Goal: Obtain resource: Download file/media

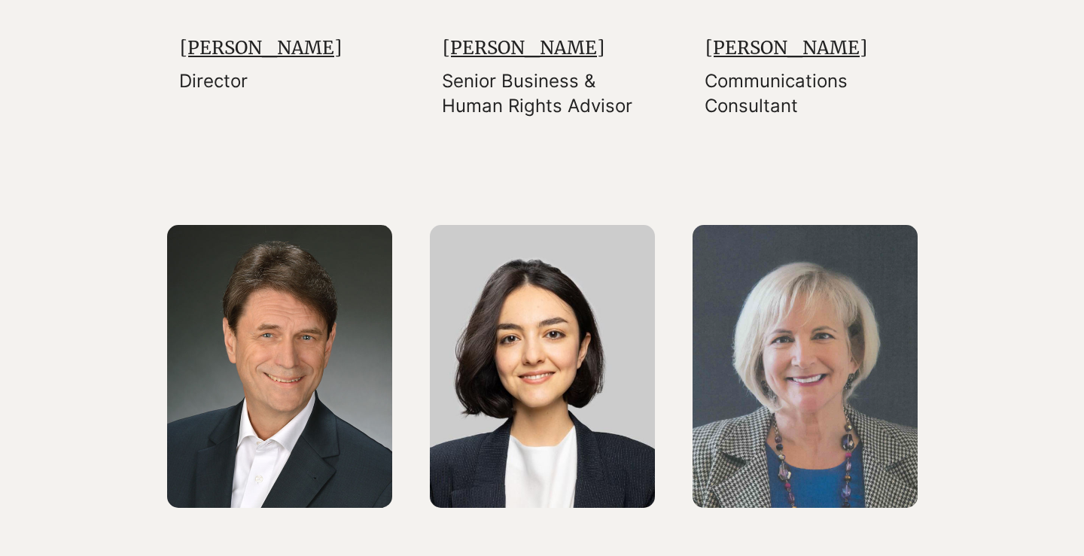
scroll to position [921, 0]
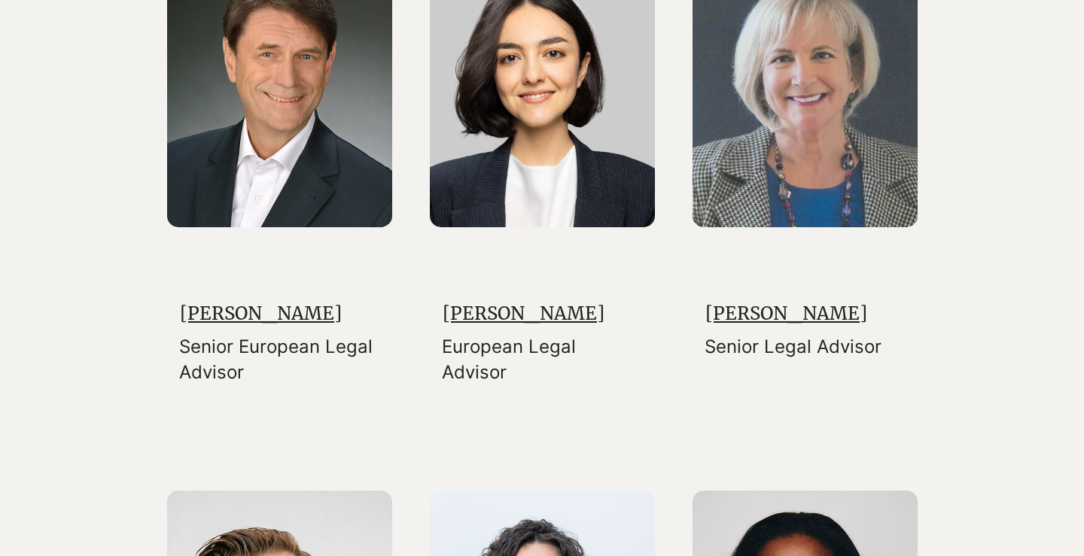
drag, startPoint x: 634, startPoint y: 330, endPoint x: 443, endPoint y: 332, distance: 191.2
click at [443, 327] on h3 "[PERSON_NAME]" at bounding box center [544, 314] width 202 height 26
copy link "[PERSON_NAME]"
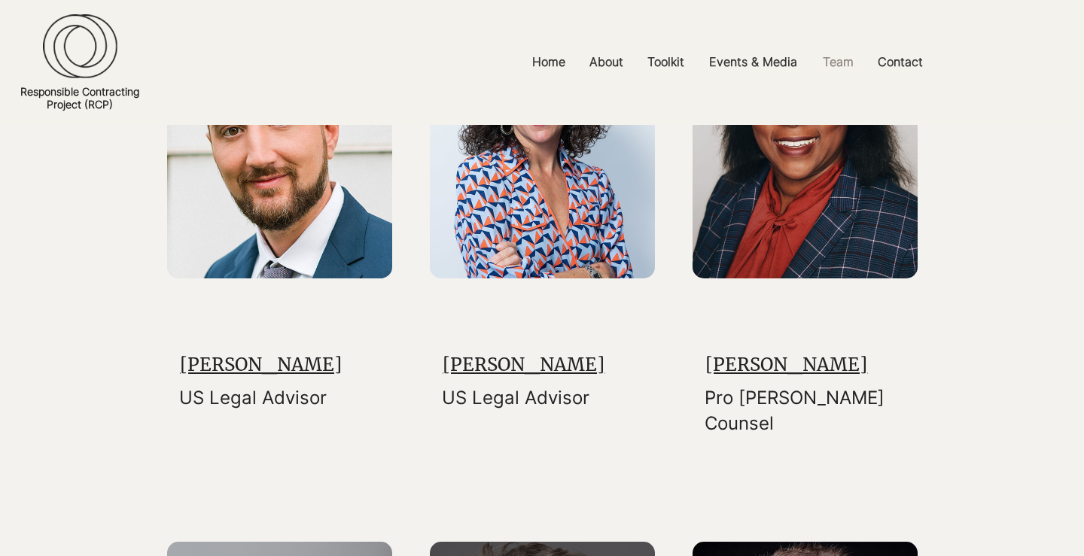
scroll to position [1416, 0]
drag, startPoint x: 843, startPoint y: 376, endPoint x: 699, endPoint y: 371, distance: 143.9
click at [699, 371] on div "[PERSON_NAME] Pro [PERSON_NAME] Counsel" at bounding box center [804, 261] width 225 height 531
click at [872, 420] on p "Pro [PERSON_NAME] Counsel" at bounding box center [806, 411] width 202 height 50
click at [775, 377] on link "[PERSON_NAME]" at bounding box center [786, 365] width 162 height 23
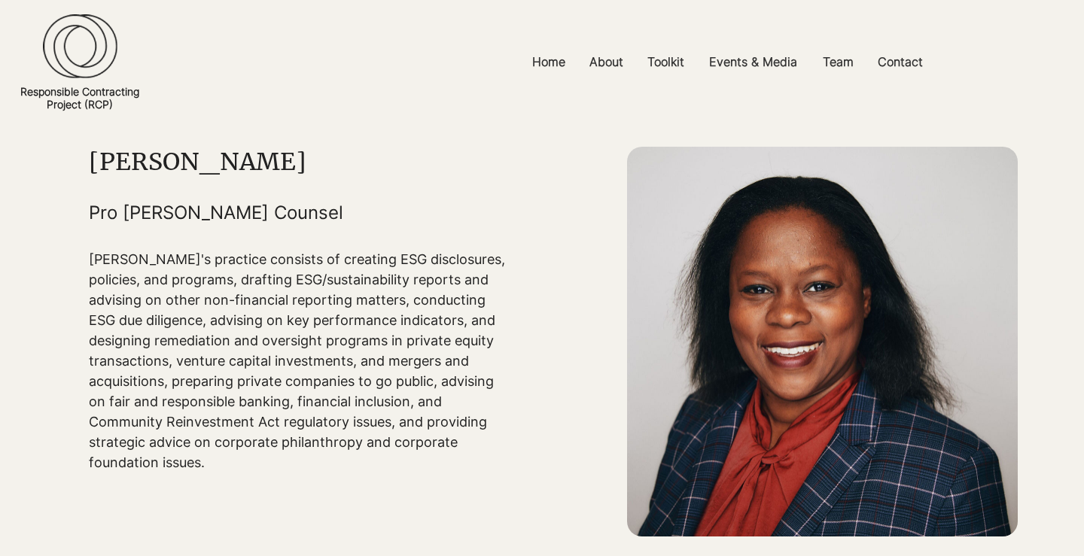
scroll to position [52, 0]
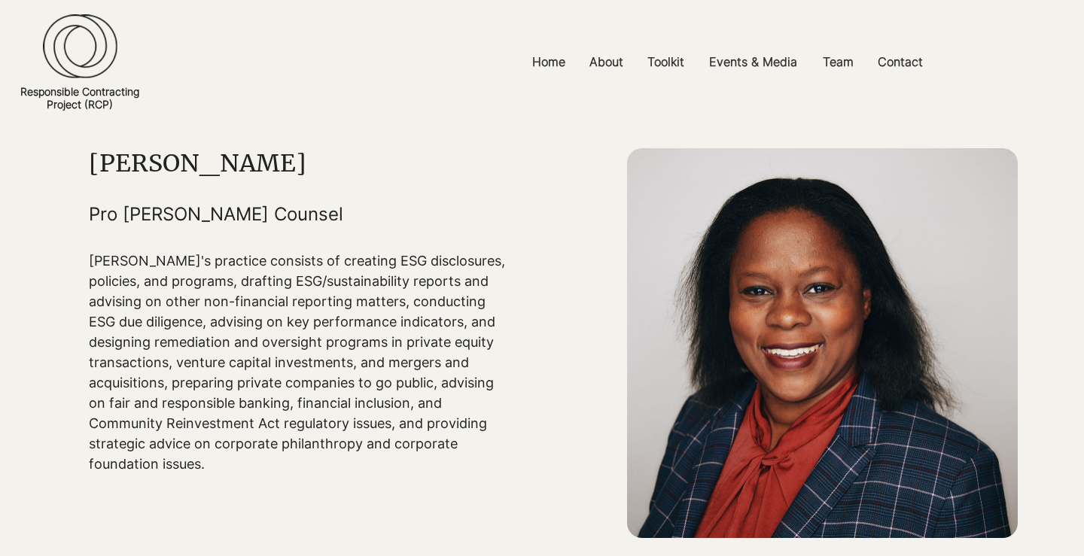
drag, startPoint x: 280, startPoint y: 178, endPoint x: 94, endPoint y: 180, distance: 185.9
click at [94, 178] on h1 "[PERSON_NAME]" at bounding box center [301, 163] width 425 height 30
copy h1 "[PERSON_NAME]"
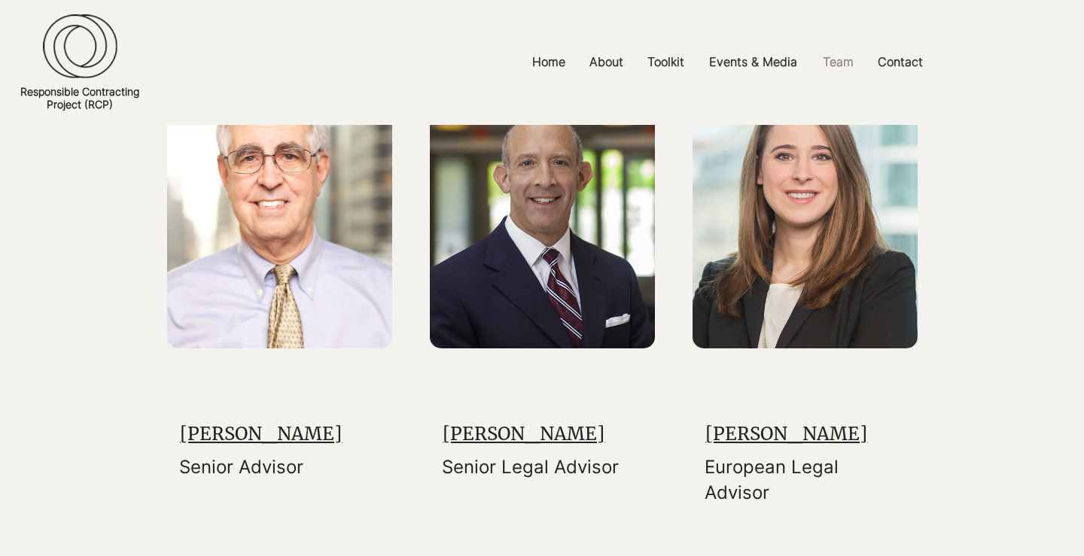
scroll to position [2421, 0]
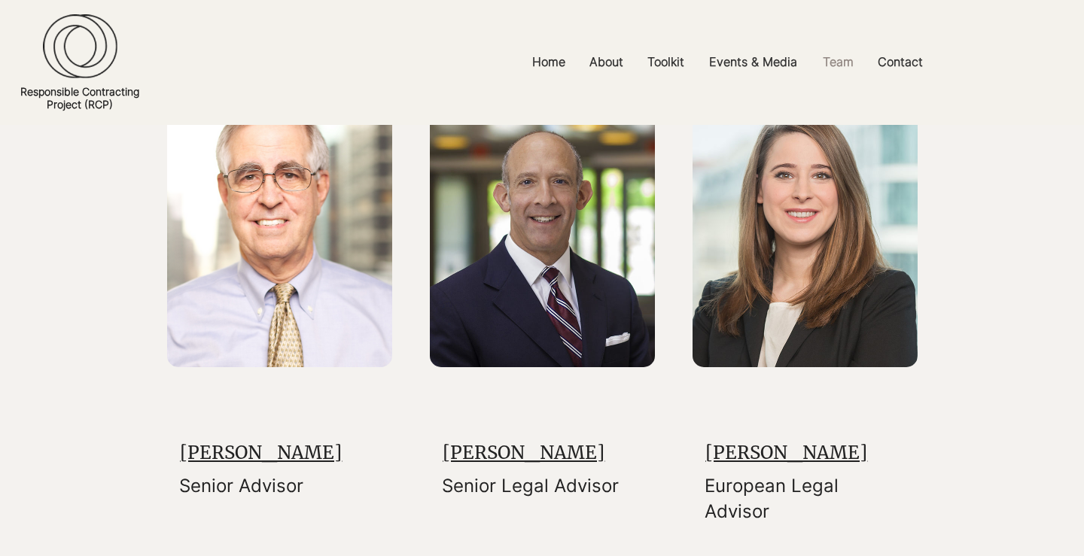
click at [720, 464] on link "[PERSON_NAME]" at bounding box center [786, 452] width 162 height 23
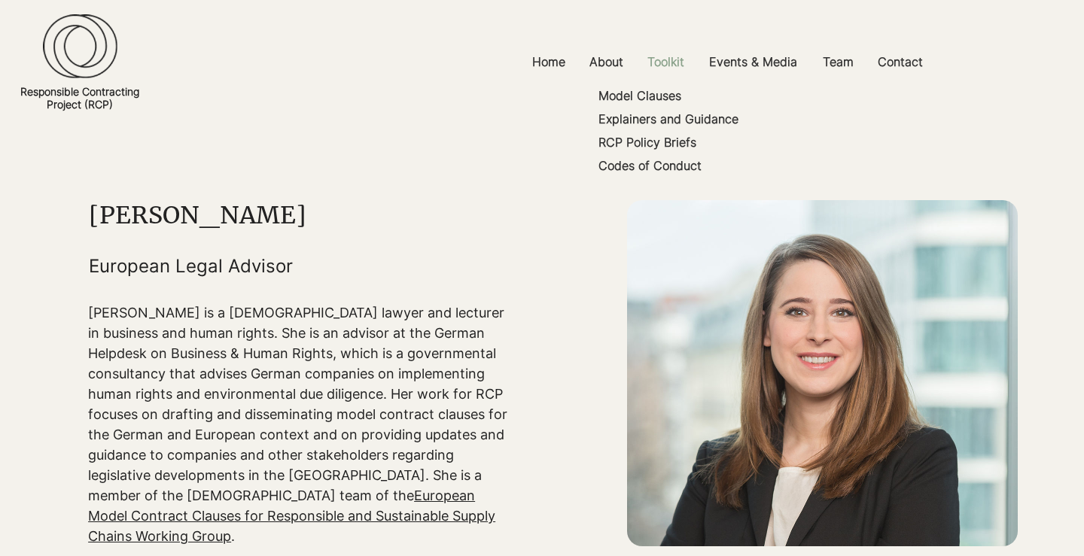
click at [665, 66] on p "Toolkit" at bounding box center [666, 62] width 52 height 34
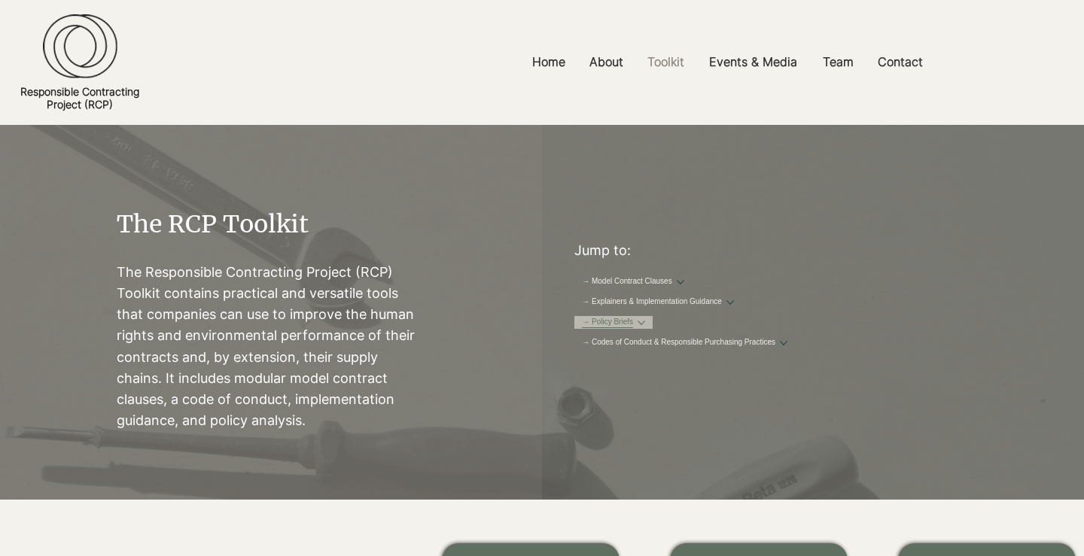
click at [601, 328] on link "→ Policy Briefs" at bounding box center [607, 322] width 51 height 11
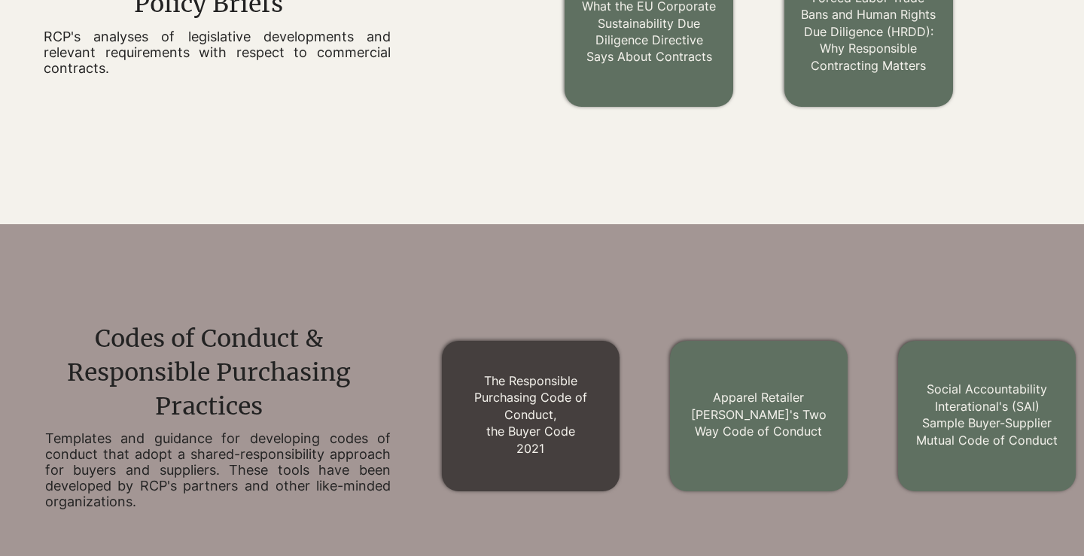
scroll to position [1414, 0]
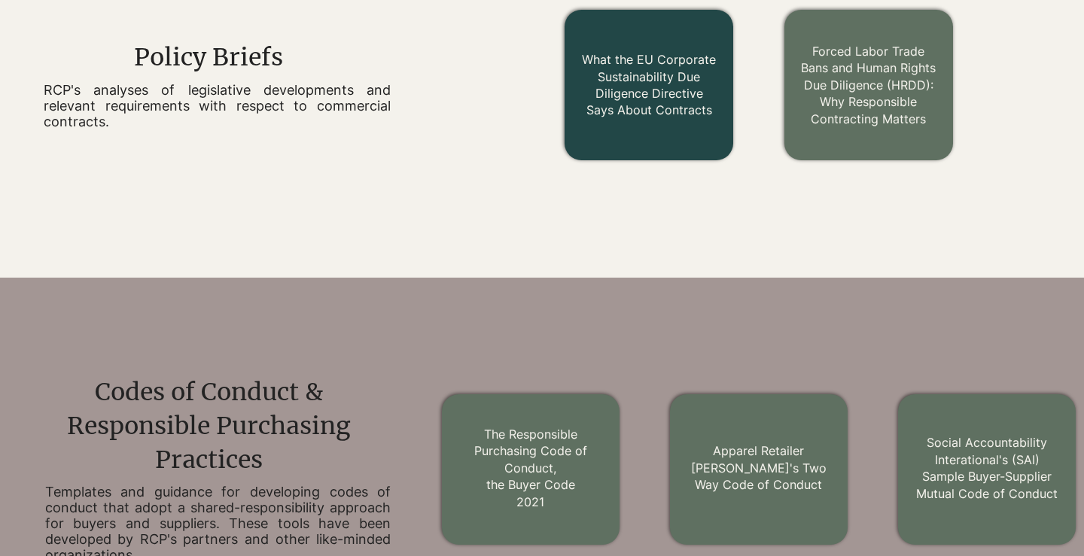
click at [679, 117] on link "What the EU Corporate Sustainability Due Diligence Directive Says About Contrac…" at bounding box center [649, 84] width 134 height 65
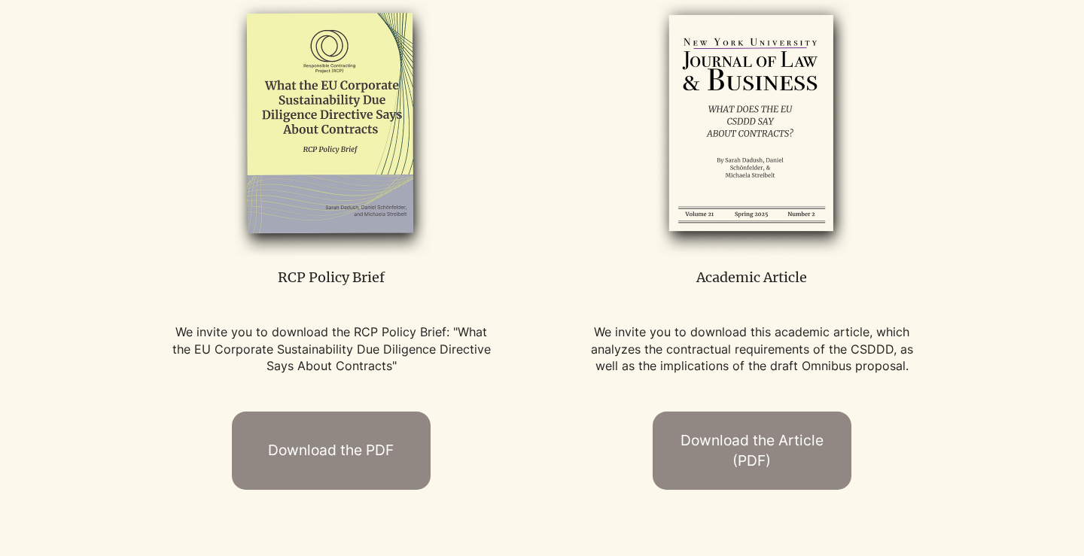
scroll to position [784, 0]
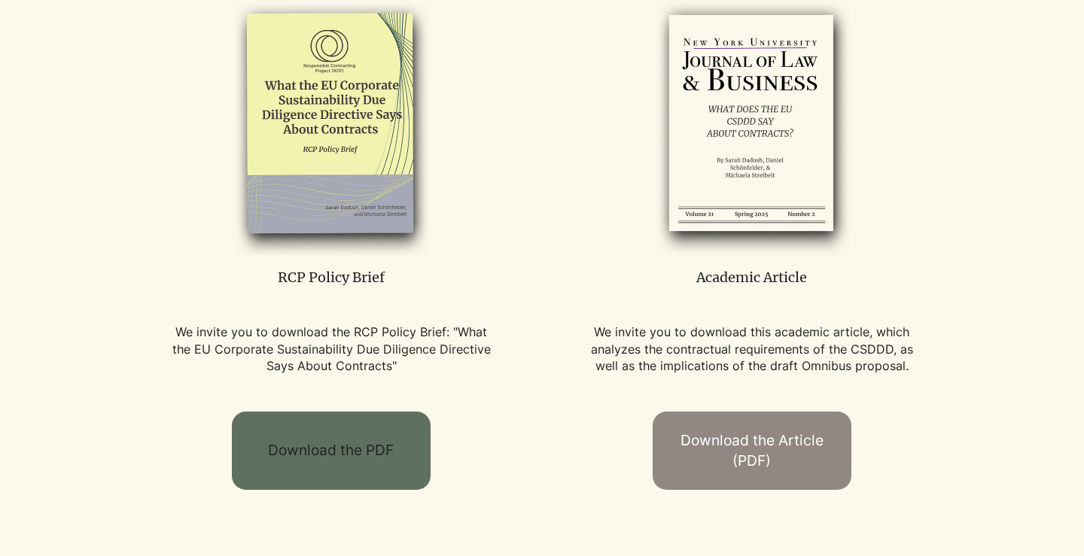
click at [354, 448] on span "Download the PDF" at bounding box center [331, 450] width 126 height 20
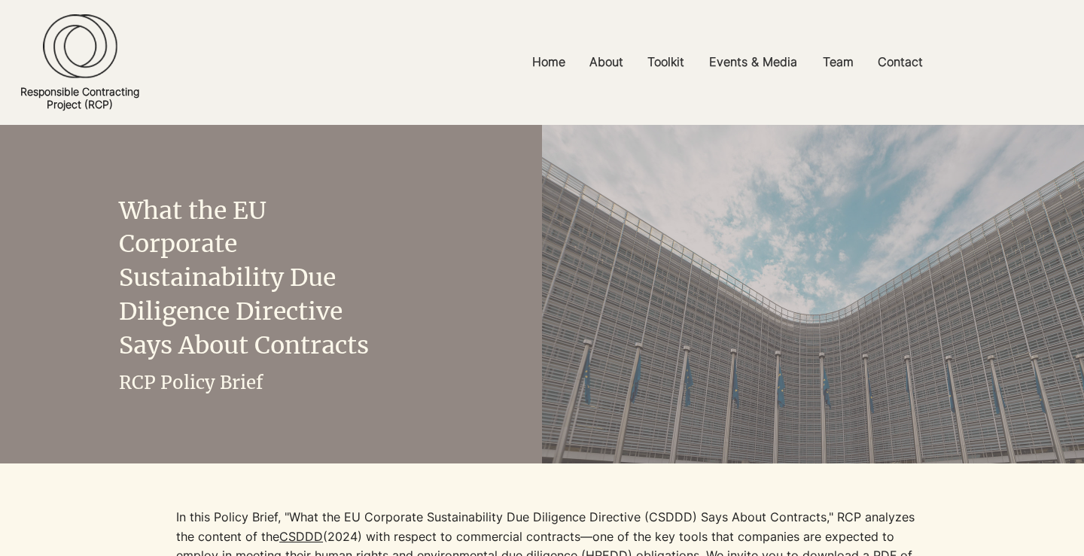
scroll to position [0, 0]
click at [666, 108] on p "Model Clauses" at bounding box center [639, 95] width 95 height 23
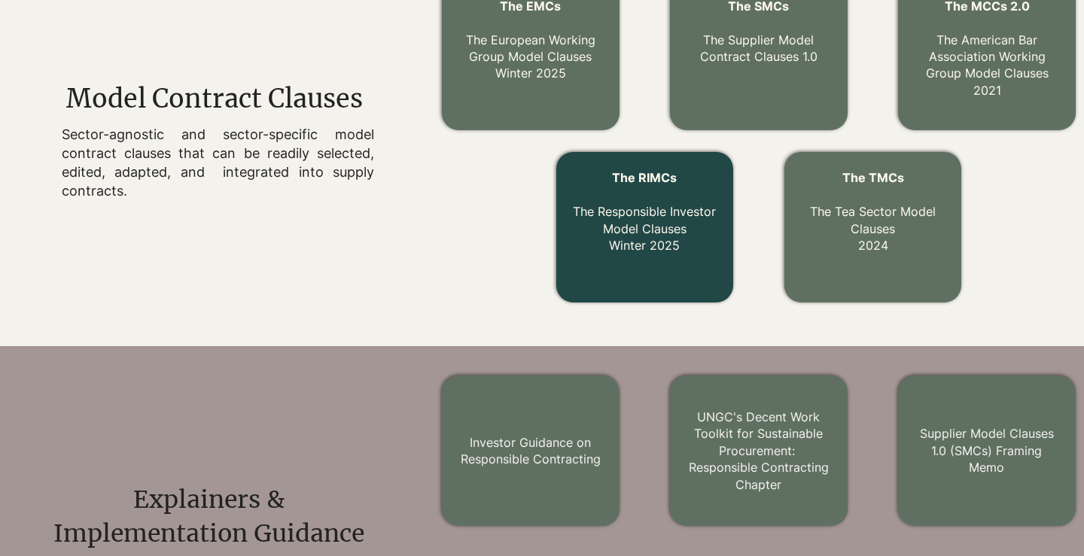
scroll to position [562, 0]
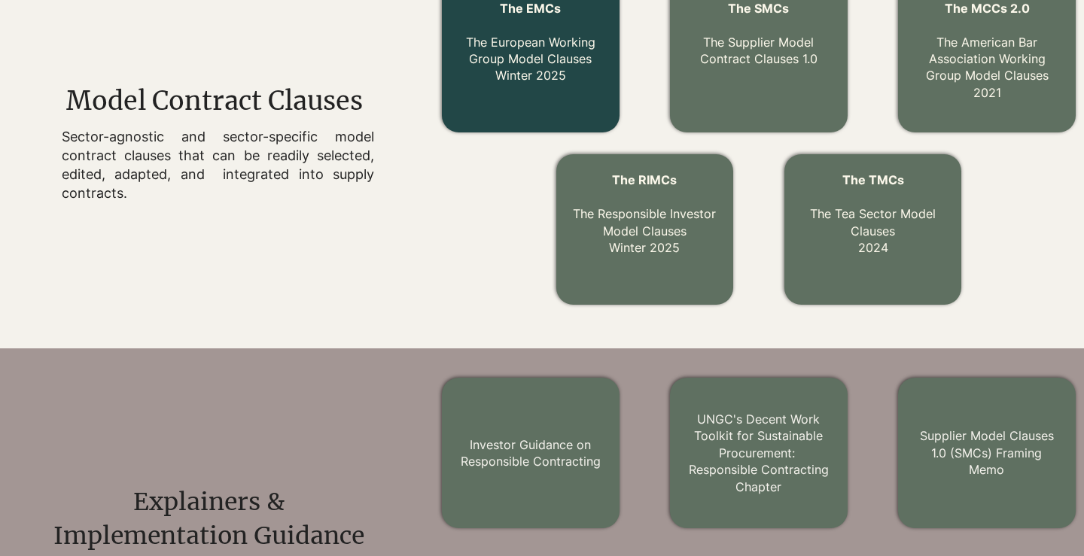
click at [546, 69] on link "The EMCs The European Working Group Model Clauses Winter 2025" at bounding box center [530, 42] width 129 height 83
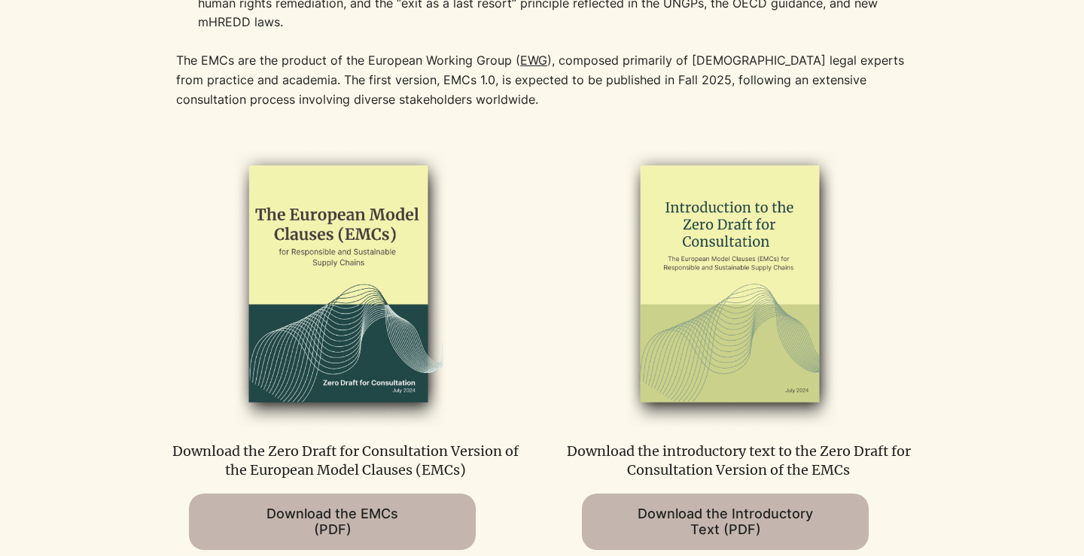
scroll to position [806, 0]
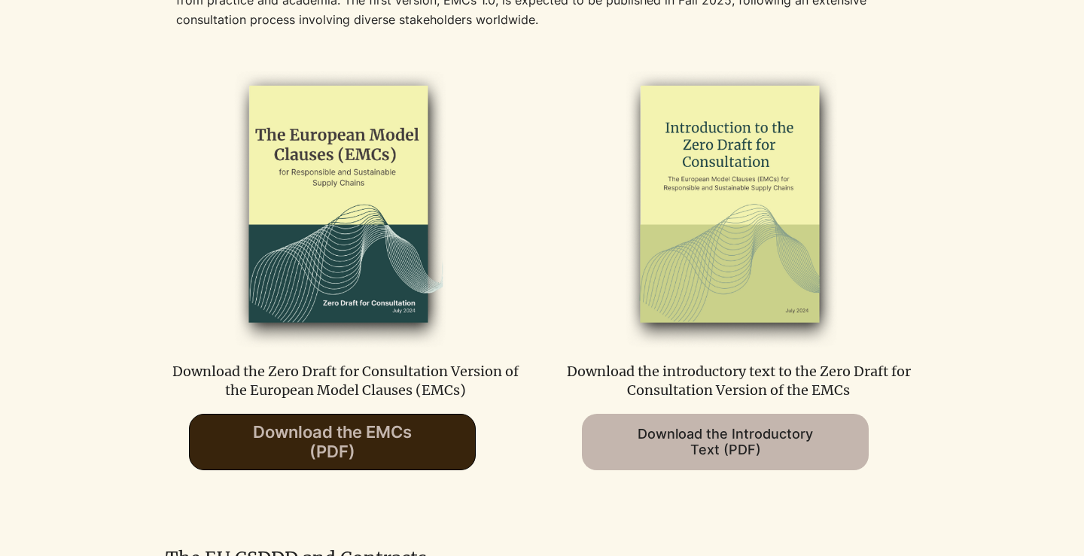
click at [409, 440] on span "Download the EMCs (PDF)" at bounding box center [332, 441] width 159 height 39
